Goal: Task Accomplishment & Management: Use online tool/utility

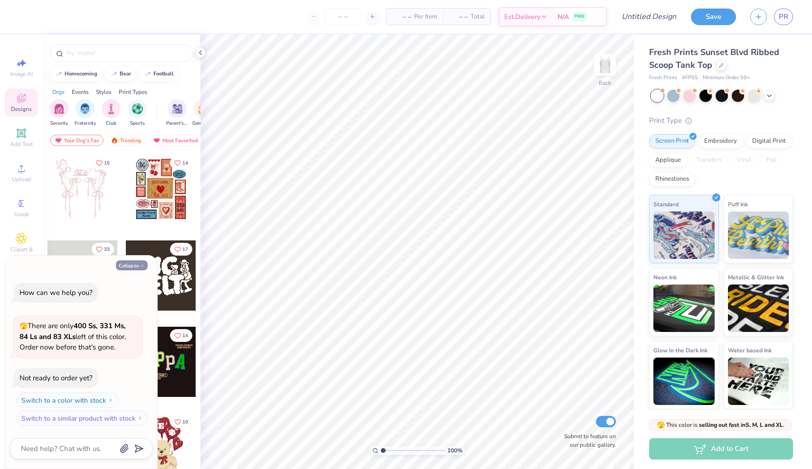
click at [132, 267] on button "Collapse" at bounding box center [132, 266] width 32 height 10
type textarea "x"
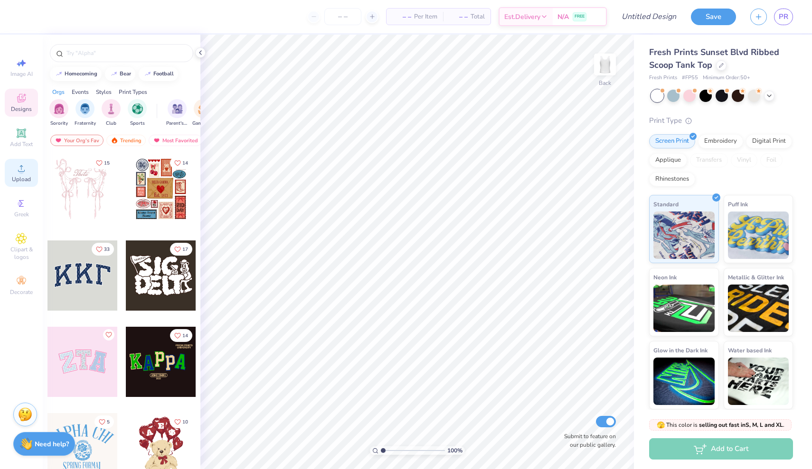
click at [28, 168] on div "Upload" at bounding box center [21, 173] width 33 height 28
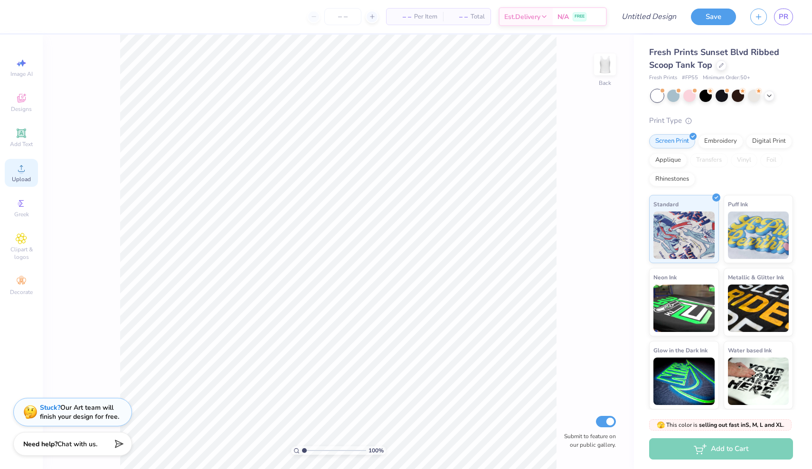
click at [25, 163] on icon at bounding box center [21, 168] width 11 height 11
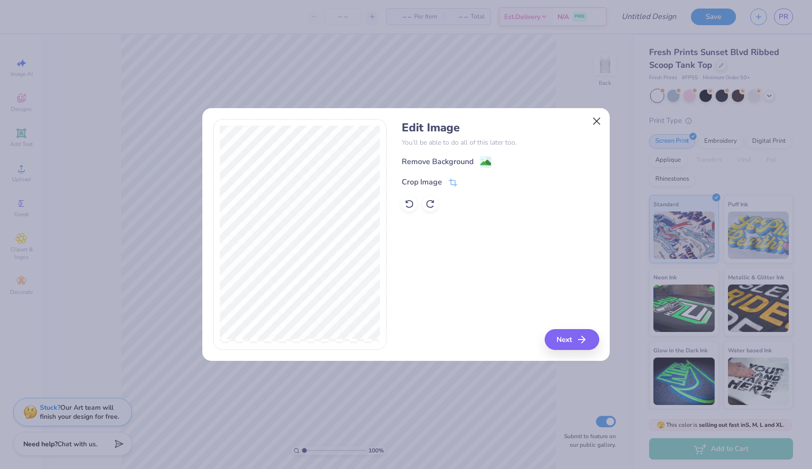
click at [588, 121] on button "Close" at bounding box center [597, 121] width 18 height 18
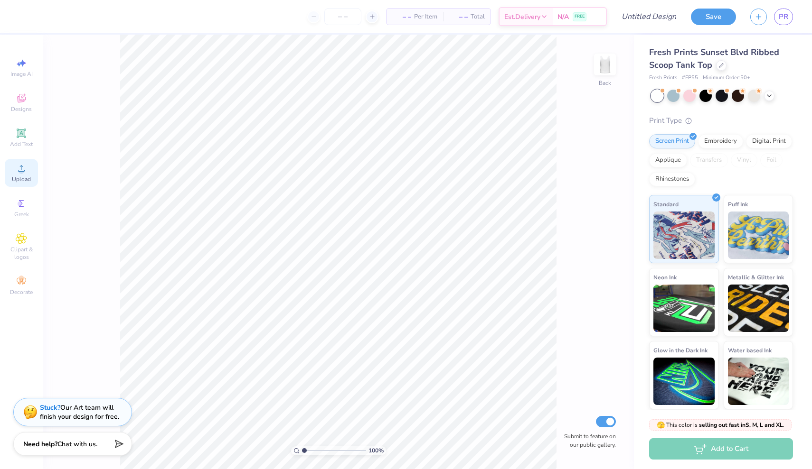
click at [27, 179] on span "Upload" at bounding box center [21, 180] width 19 height 8
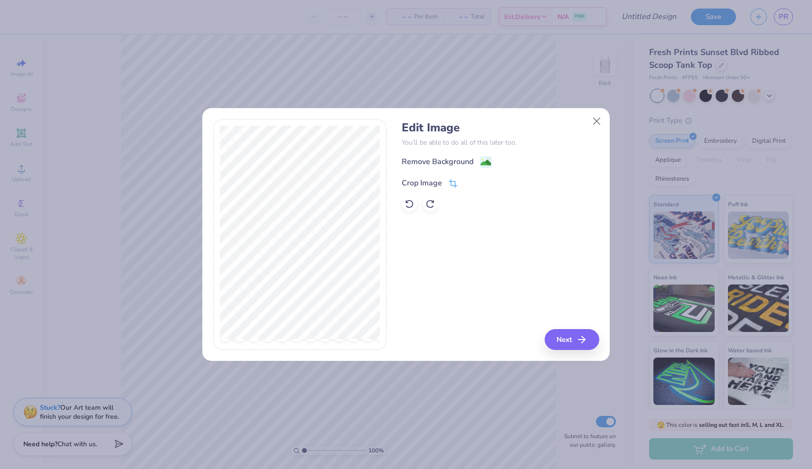
click at [452, 178] on span at bounding box center [452, 182] width 9 height 11
click at [564, 338] on div "Edit Image You’ll be able to do all of this later too. Remove Background Crop I…" at bounding box center [500, 235] width 197 height 232
click at [466, 181] on icon at bounding box center [469, 182] width 6 height 6
click at [563, 338] on button "Next" at bounding box center [573, 339] width 55 height 21
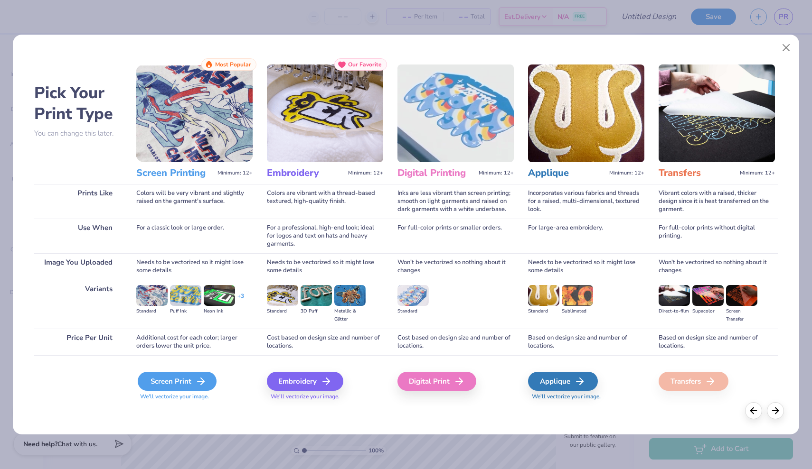
click at [204, 385] on icon at bounding box center [200, 381] width 11 height 11
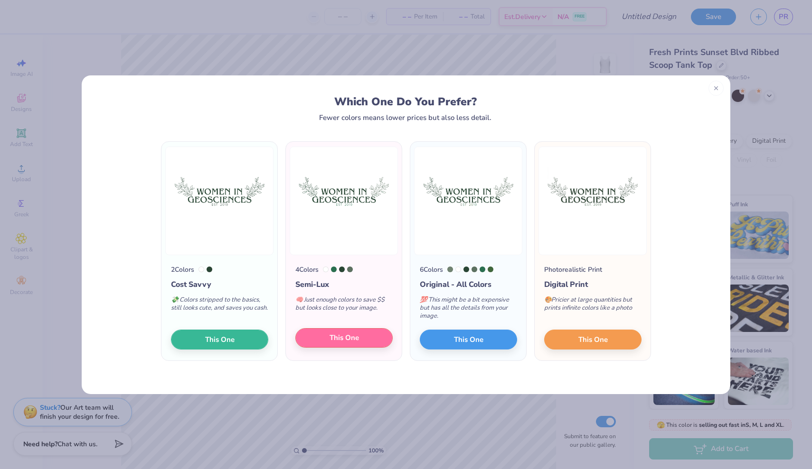
click at [359, 336] on button "This One" at bounding box center [343, 338] width 97 height 20
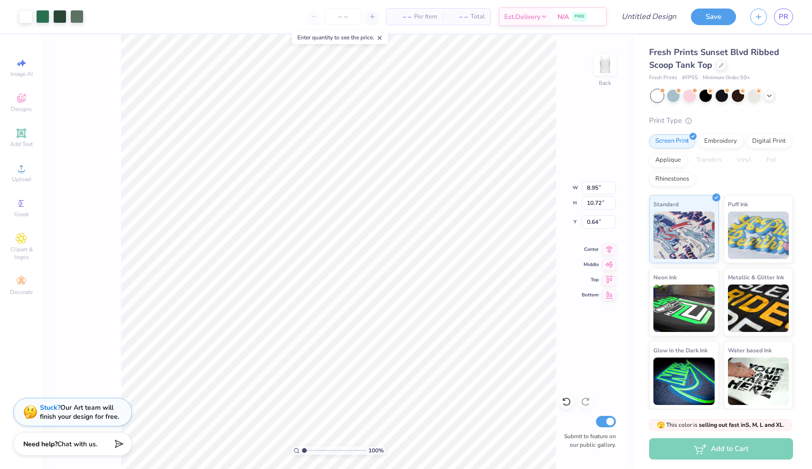
type input "0.37"
type input "1.94"
type input "1.96"
type input "3.37"
type input "8.93"
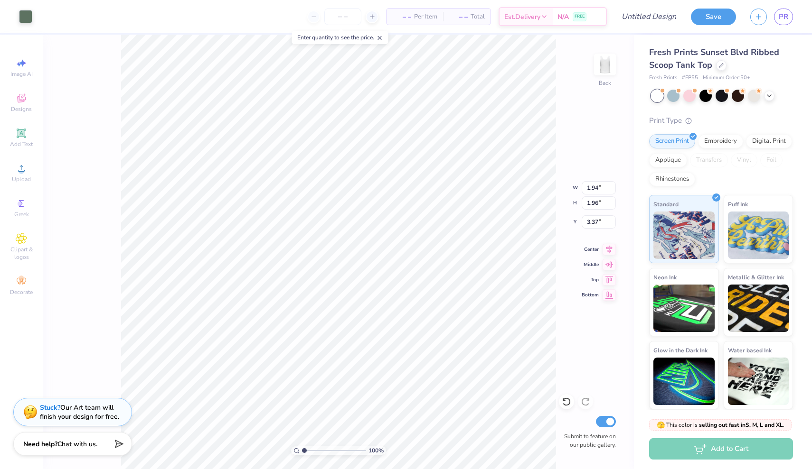
type input "10.72"
type input "0.37"
type input "0.21"
type input "0.37"
type input "4.06"
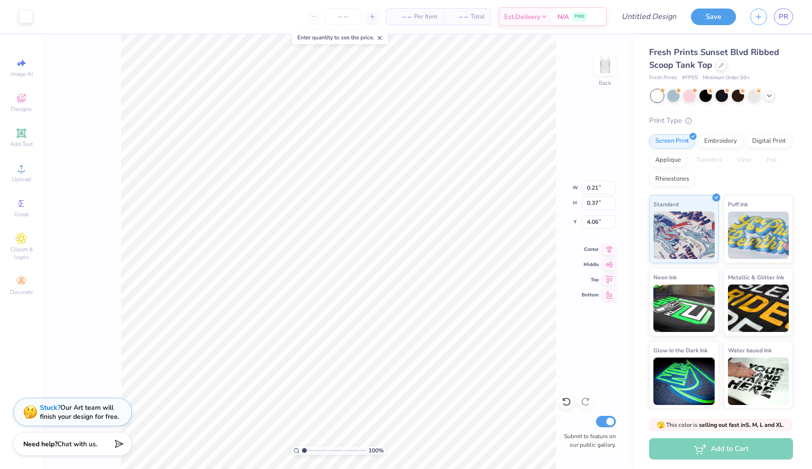
type input "0.29"
type input "0.23"
type input "4.54"
type input "8.93"
type input "10.72"
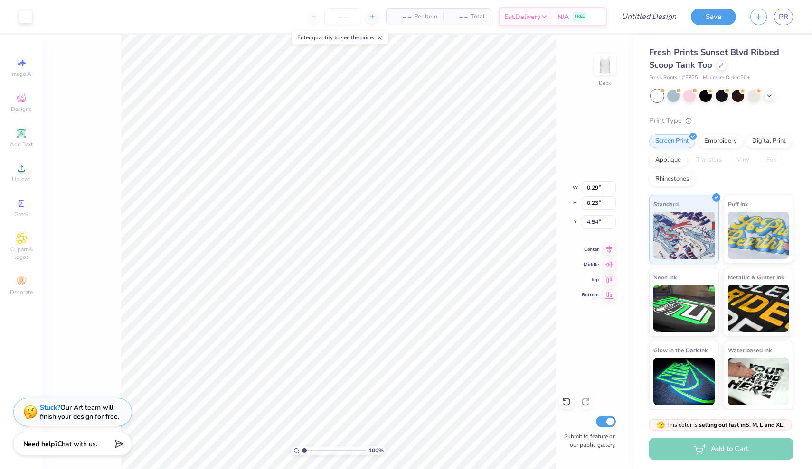
type input "0.37"
click at [658, 101] on div at bounding box center [657, 96] width 12 height 12
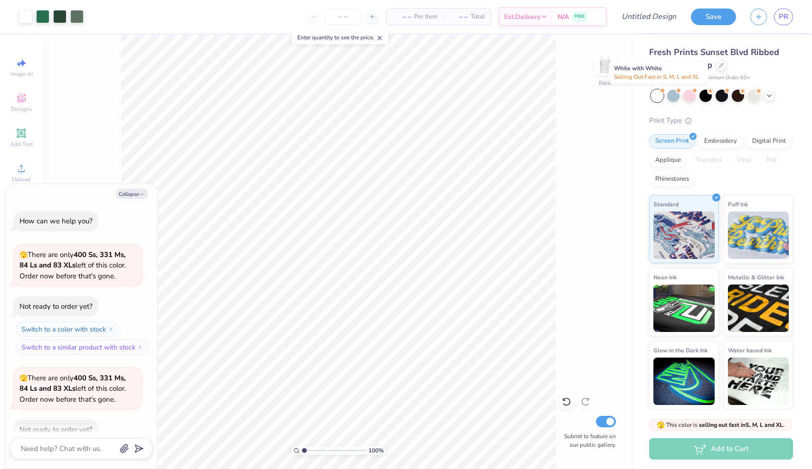
scroll to position [50, 0]
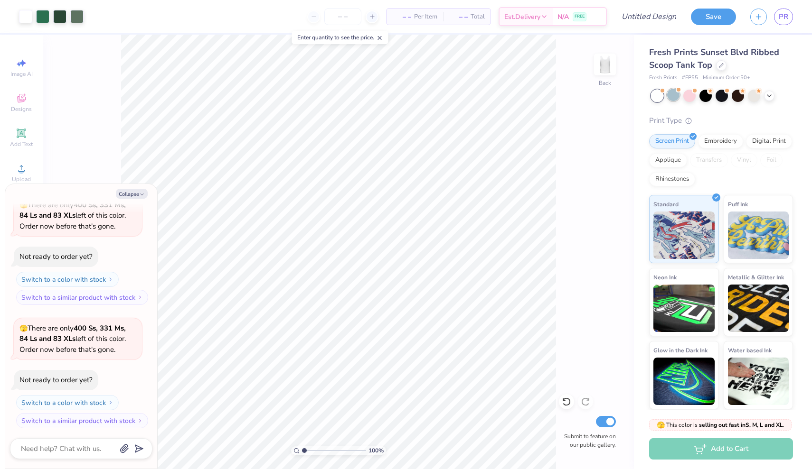
click at [679, 97] on div at bounding box center [673, 95] width 12 height 12
click at [694, 98] on div at bounding box center [689, 95] width 12 height 12
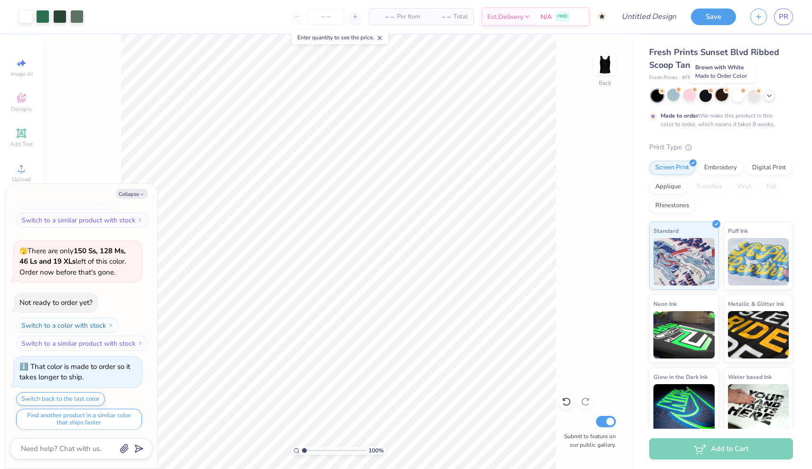
click at [717, 98] on div at bounding box center [721, 95] width 12 height 12
click at [736, 94] on div at bounding box center [737, 95] width 12 height 12
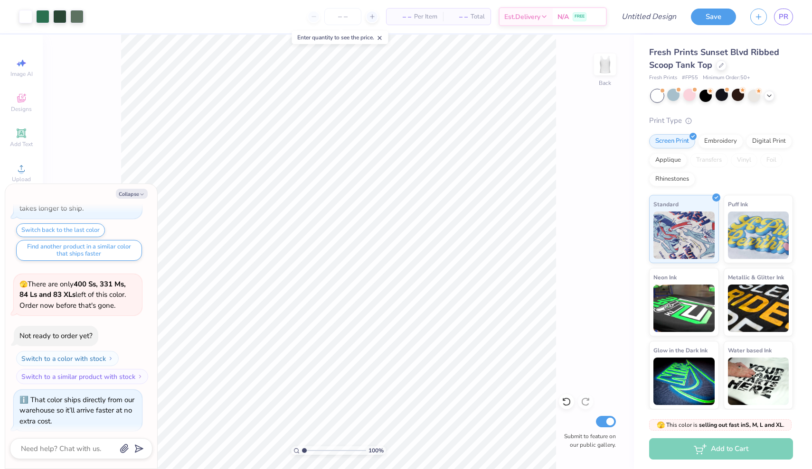
click at [774, 93] on div at bounding box center [722, 96] width 142 height 12
click at [770, 95] on icon at bounding box center [769, 95] width 8 height 8
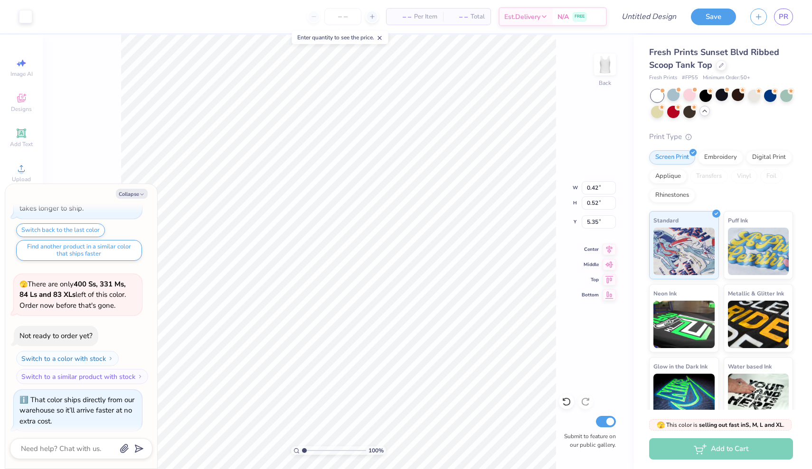
type textarea "x"
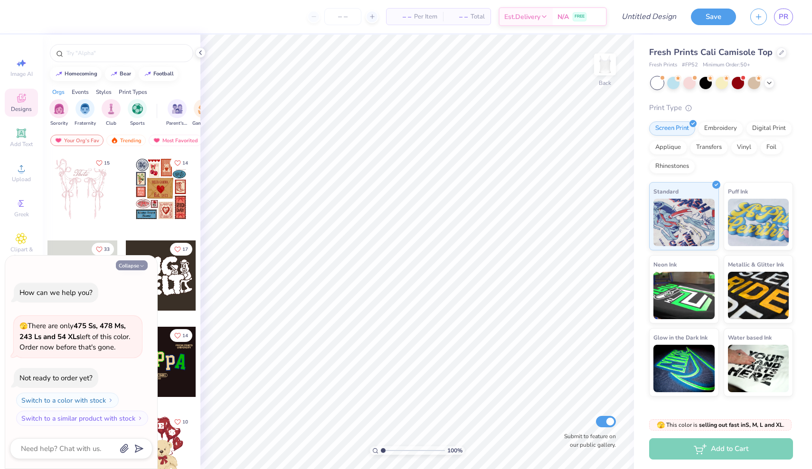
click at [133, 271] on button "Collapse" at bounding box center [132, 266] width 32 height 10
type textarea "x"
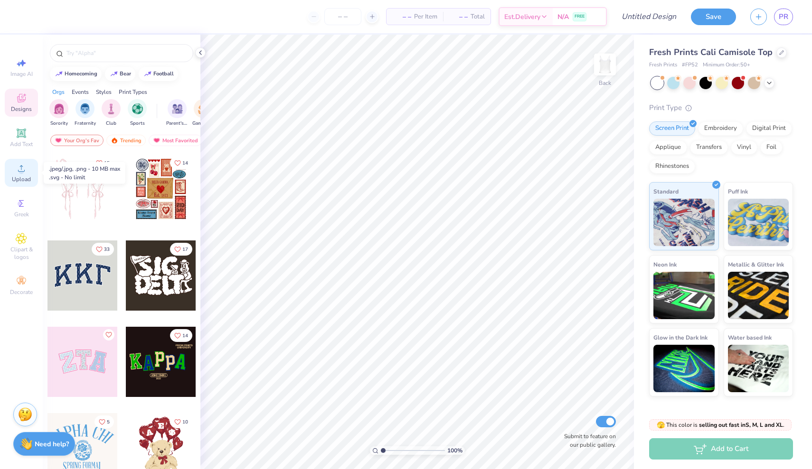
click at [21, 176] on span "Upload" at bounding box center [21, 180] width 19 height 8
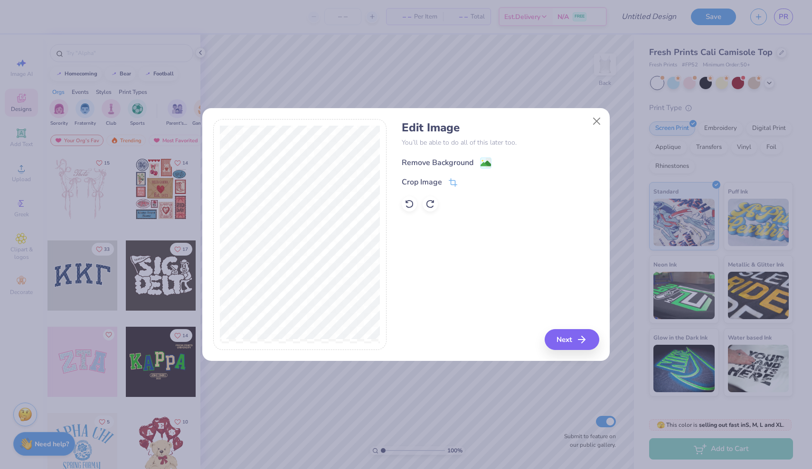
click at [479, 163] on div "Remove Background" at bounding box center [447, 163] width 90 height 12
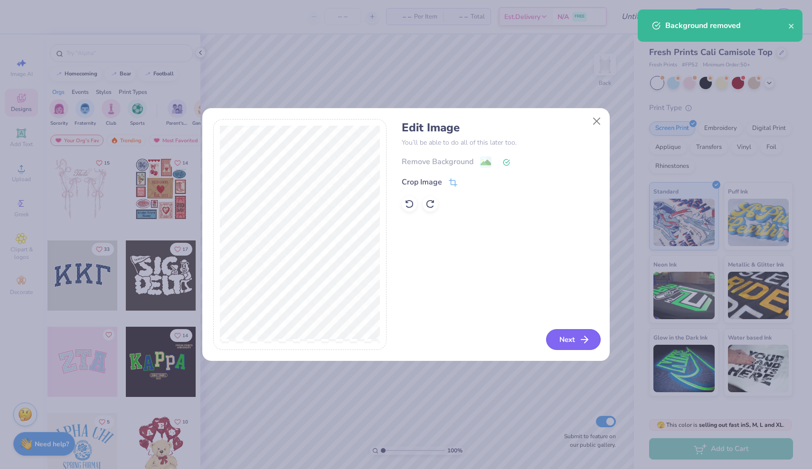
click at [560, 343] on button "Next" at bounding box center [573, 339] width 55 height 21
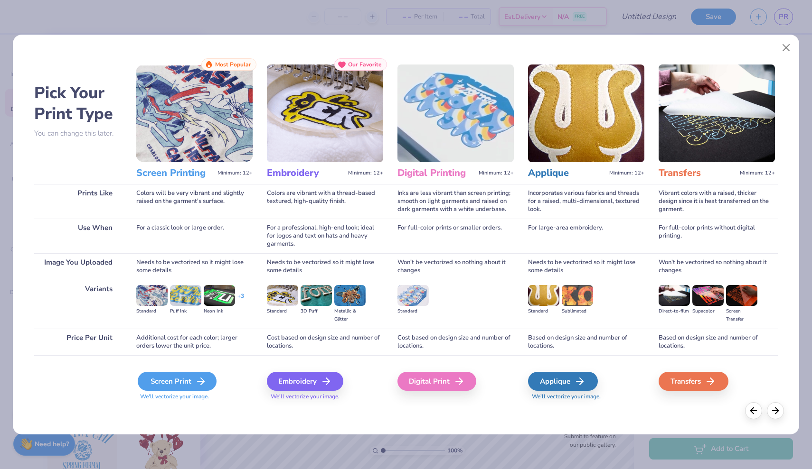
click at [181, 385] on div "Screen Print" at bounding box center [177, 381] width 79 height 19
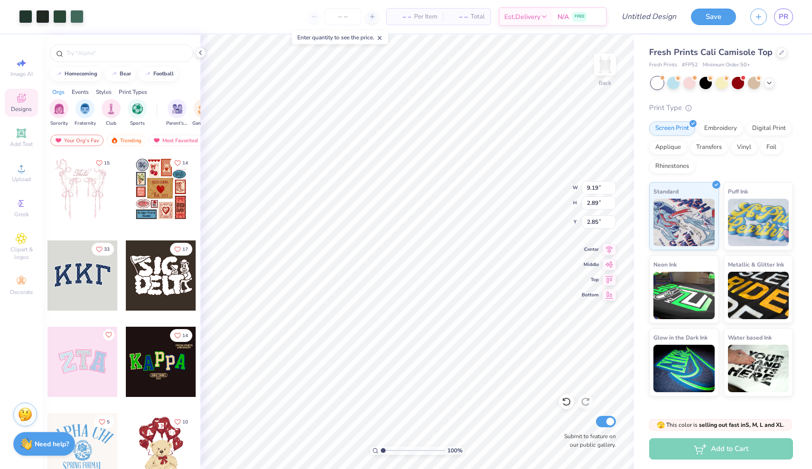
type input "3.04"
type input "1.32"
click at [340, 15] on input "number" at bounding box center [342, 16] width 37 height 17
type input "50"
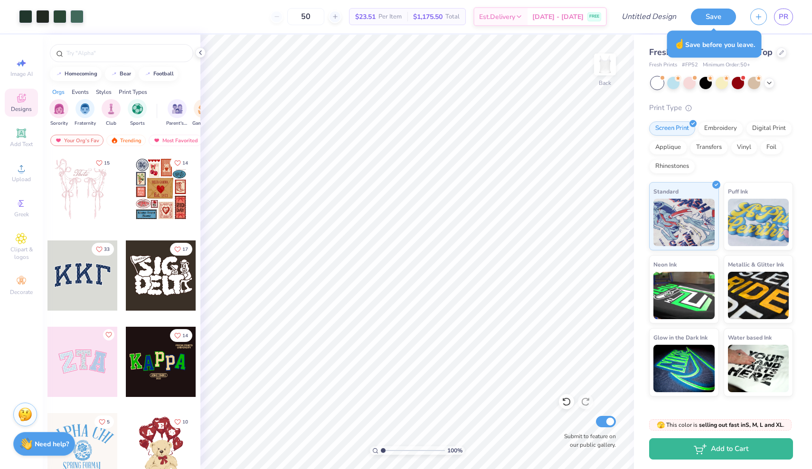
type textarea "x"
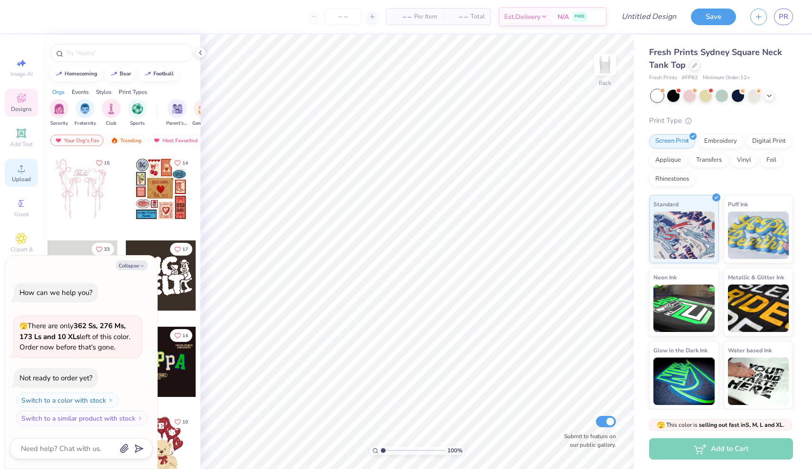
click at [22, 177] on span "Upload" at bounding box center [21, 180] width 19 height 8
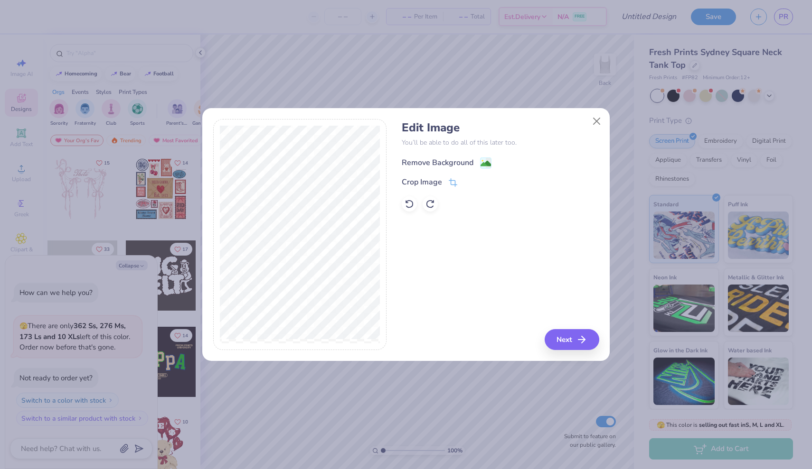
click at [488, 161] on image at bounding box center [485, 164] width 10 height 10
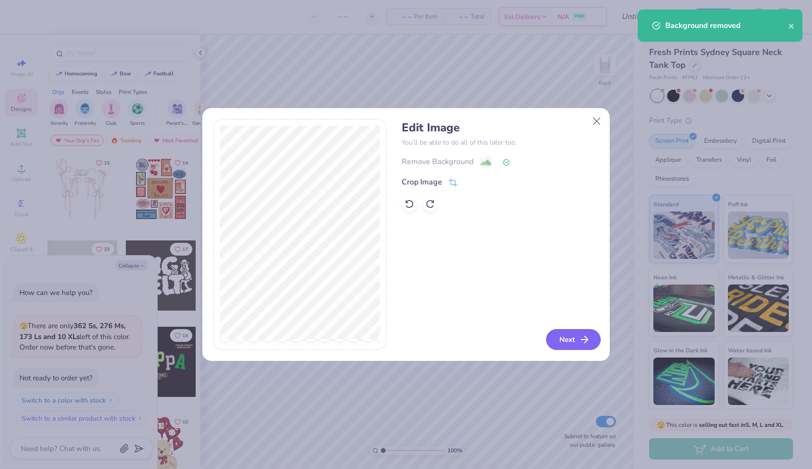
click at [579, 346] on icon "button" at bounding box center [584, 339] width 11 height 11
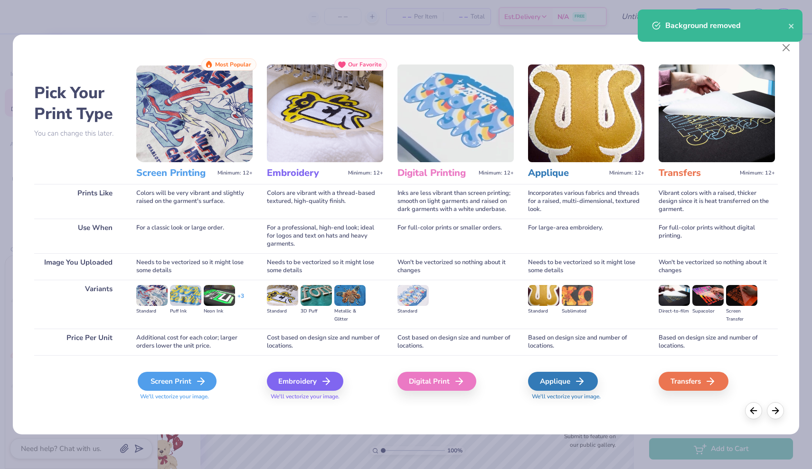
click at [197, 374] on div "Screen Print" at bounding box center [177, 381] width 79 height 19
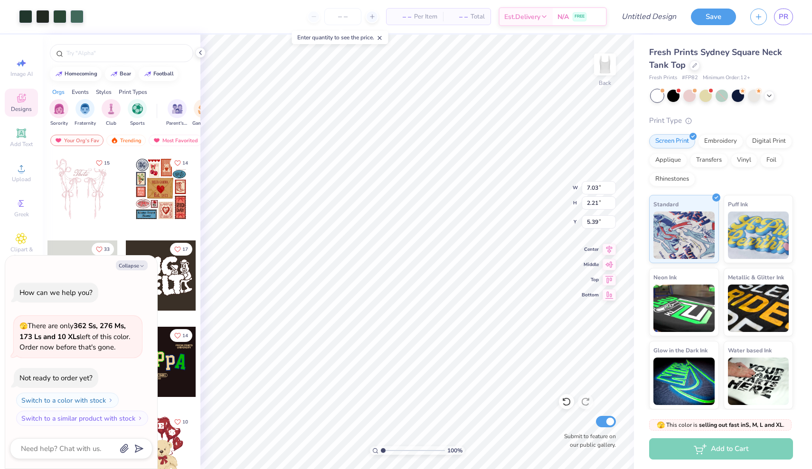
type textarea "x"
type input "1.32"
type textarea "x"
click at [341, 10] on input "number" at bounding box center [342, 16] width 37 height 17
type input "50"
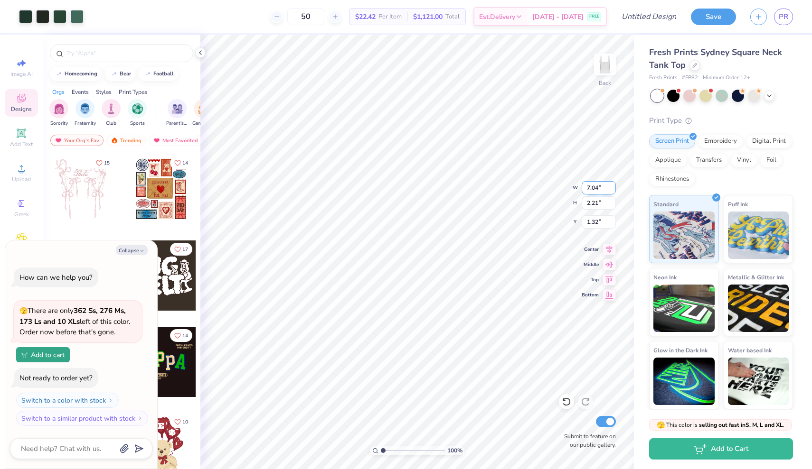
click at [611, 186] on input "7.04" at bounding box center [598, 187] width 34 height 13
click at [611, 186] on input "7.05" at bounding box center [598, 187] width 34 height 13
click at [611, 186] on input "7.06" at bounding box center [598, 187] width 34 height 13
click at [611, 186] on input "7.07" at bounding box center [598, 187] width 34 height 13
type input "7.08"
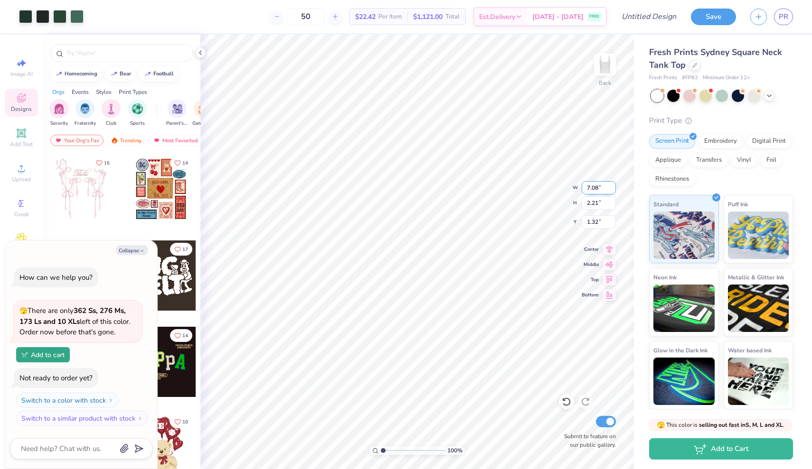
click at [611, 186] on input "7.08" at bounding box center [598, 187] width 34 height 13
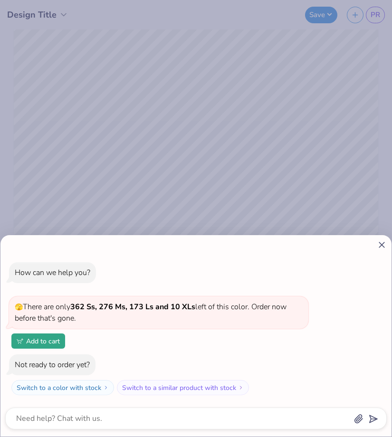
click at [174, 72] on div "How can we help you? 🫣 There are only 362 Ss, 276 Ms, 173 Ls and 10 XLs left of…" at bounding box center [196, 218] width 392 height 437
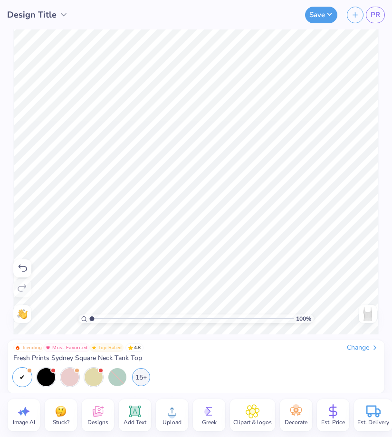
type textarea "x"
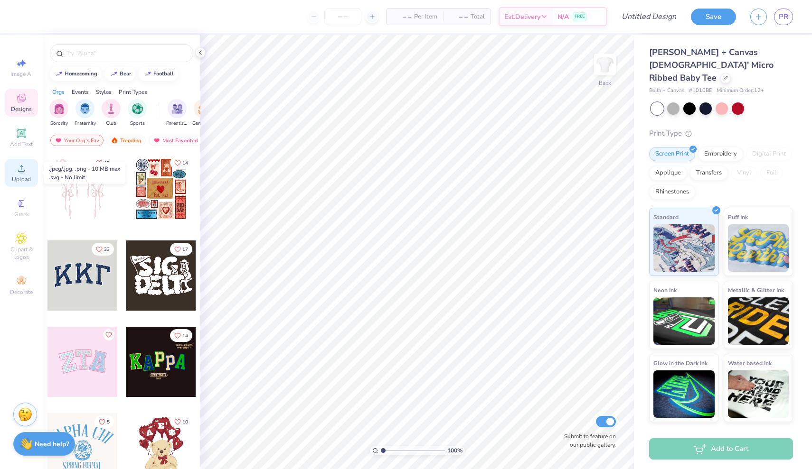
click at [18, 173] on icon at bounding box center [21, 168] width 11 height 11
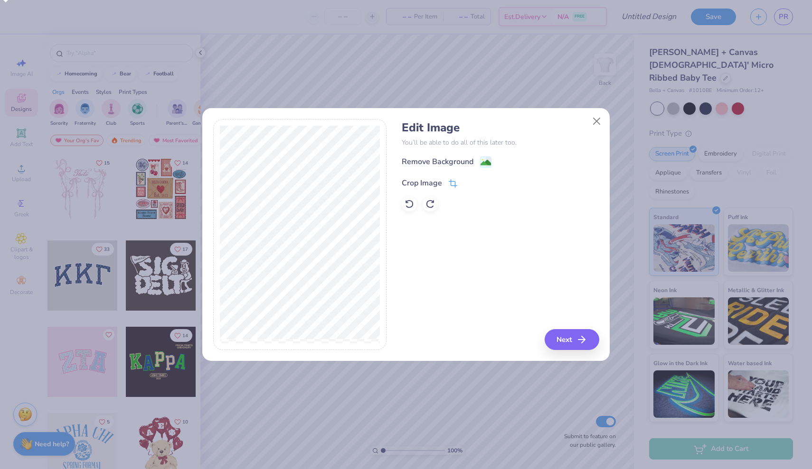
click at [451, 184] on icon at bounding box center [454, 183] width 6 height 6
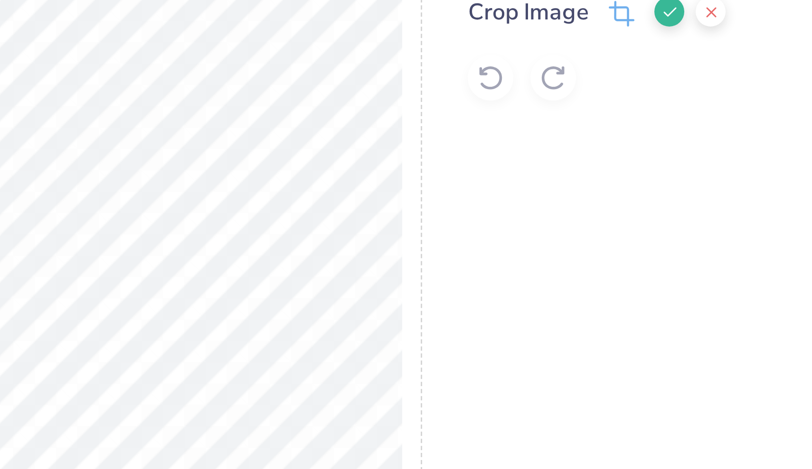
click at [213, 119] on div "Edit Image You’ll be able to do all of this later too. Remove Background Crop I…" at bounding box center [406, 235] width 386 height 232
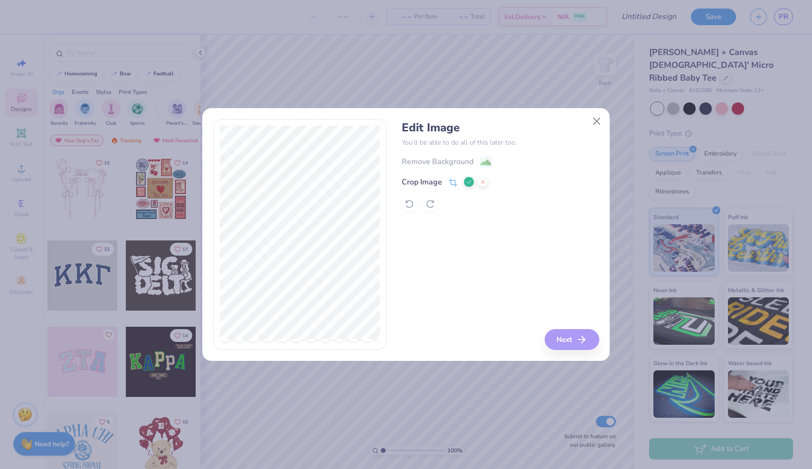
click at [466, 182] on icon at bounding box center [469, 182] width 6 height 6
click at [486, 165] on image at bounding box center [485, 164] width 10 height 10
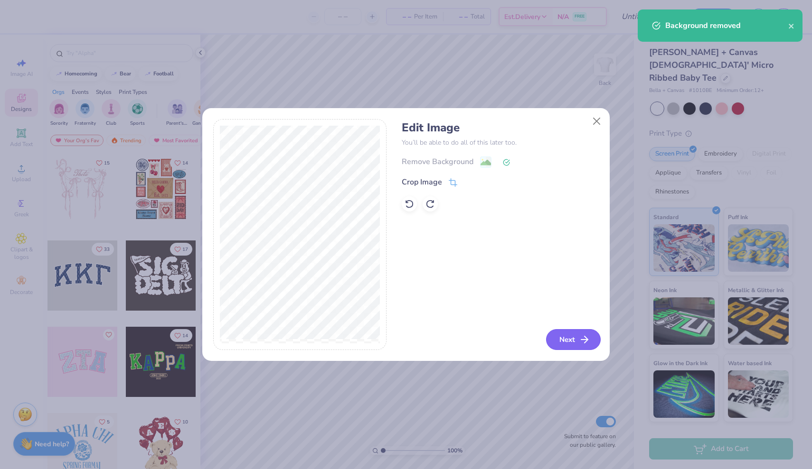
click at [582, 337] on icon "button" at bounding box center [584, 339] width 11 height 11
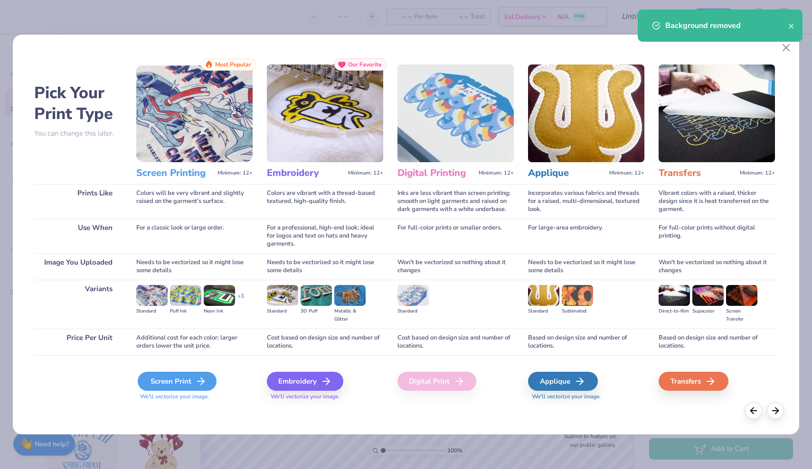
click at [198, 383] on icon at bounding box center [200, 381] width 11 height 11
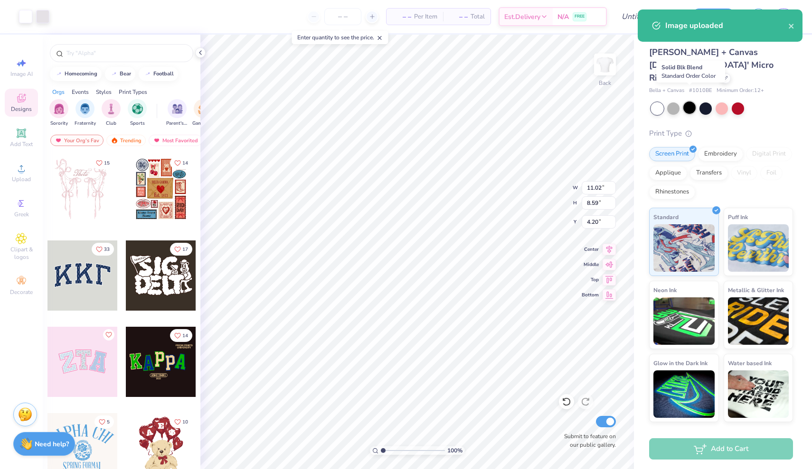
click at [692, 102] on div at bounding box center [689, 108] width 12 height 12
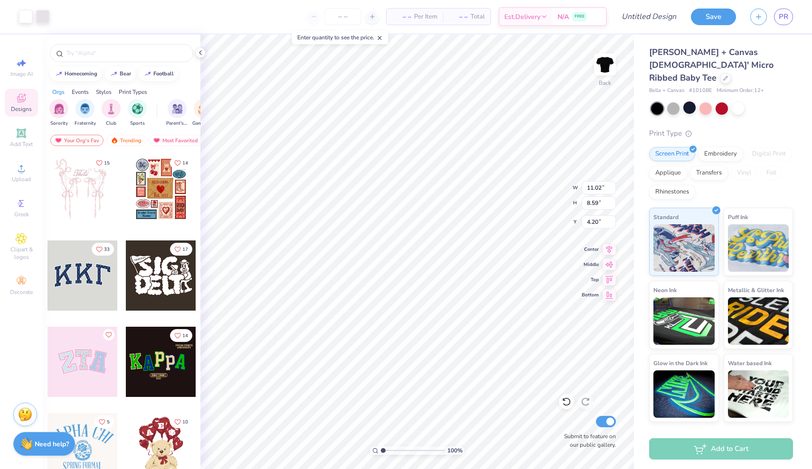
type input "1.40"
click at [680, 103] on div at bounding box center [722, 109] width 142 height 12
click at [676, 102] on div at bounding box center [673, 108] width 12 height 12
click at [710, 102] on div at bounding box center [705, 108] width 12 height 12
click at [723, 102] on div at bounding box center [721, 108] width 12 height 12
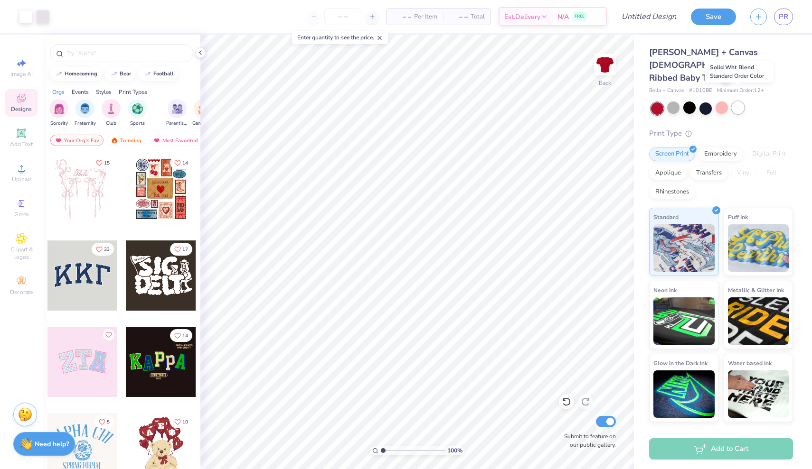
click at [739, 102] on div at bounding box center [737, 108] width 12 height 12
click at [654, 103] on div at bounding box center [657, 109] width 12 height 12
click at [671, 102] on div at bounding box center [673, 108] width 12 height 12
click at [688, 102] on div at bounding box center [689, 108] width 12 height 12
